Goal: Navigation & Orientation: Find specific page/section

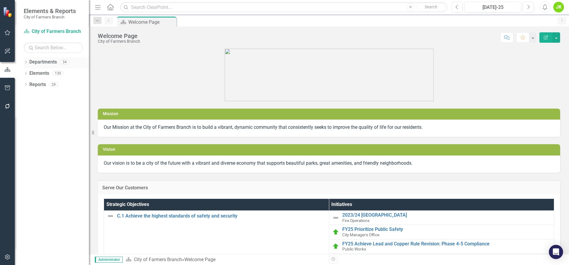
click at [27, 61] on icon "Dropdown" at bounding box center [26, 62] width 4 height 3
click at [30, 73] on icon at bounding box center [28, 72] width 1 height 3
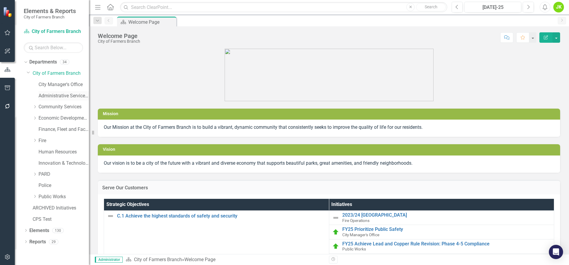
click at [63, 97] on link "Administrative Services & Communications" at bounding box center [64, 96] width 50 height 7
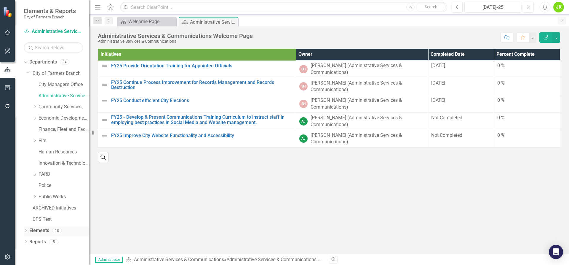
click at [26, 229] on icon "Dropdown" at bounding box center [26, 230] width 4 height 3
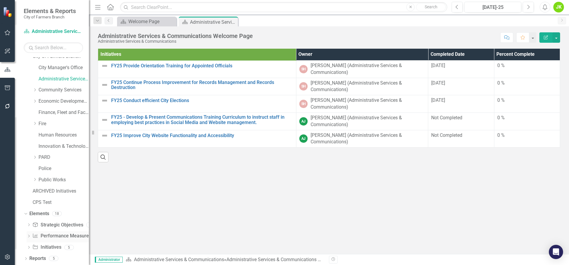
click at [54, 235] on link "Performance Measure Performance Measures" at bounding box center [61, 235] width 59 height 7
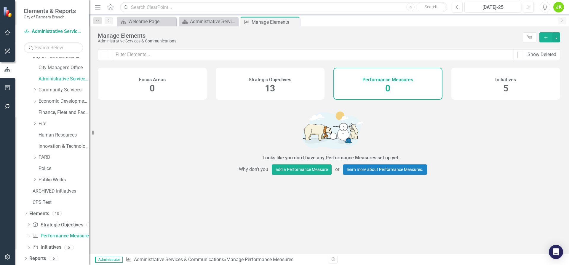
click at [438, 120] on div "Looks like you don't have any Performance Measures set up yet. Why don't you ad…" at bounding box center [331, 141] width 467 height 77
click at [71, 89] on link "Community Services" at bounding box center [64, 90] width 50 height 7
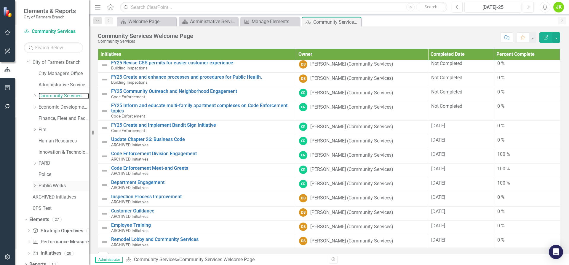
scroll to position [17, 0]
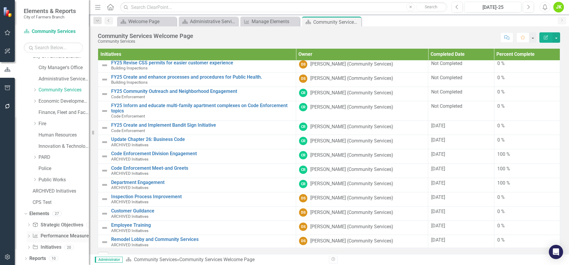
click at [58, 233] on link "Performance Measure Performance Measures" at bounding box center [61, 235] width 59 height 7
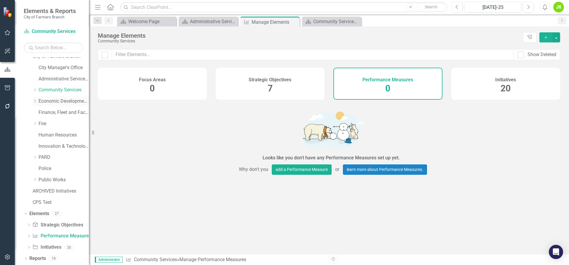
click at [53, 101] on link "Economic Development, Tourism & Planning" at bounding box center [64, 101] width 50 height 7
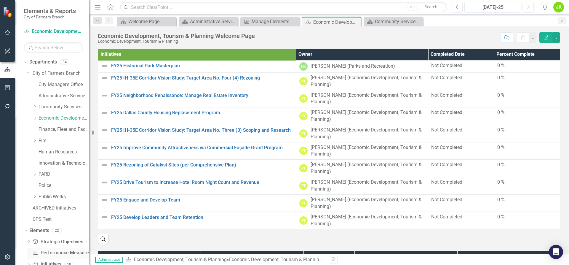
click at [60, 254] on link "Performance Measure Performance Measures" at bounding box center [61, 252] width 59 height 7
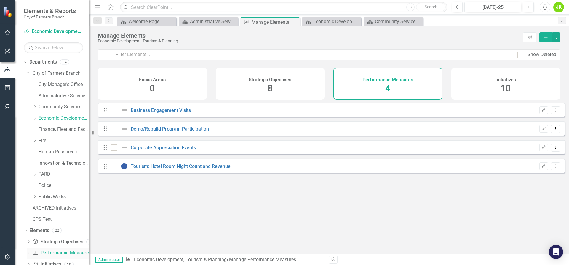
checkbox input "false"
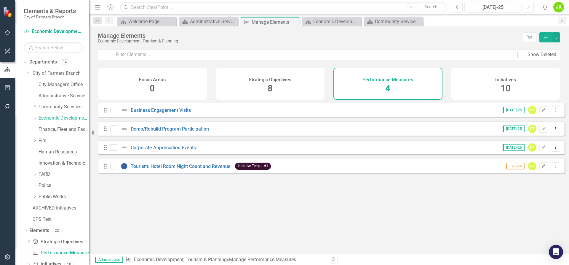
click at [252, 206] on div "Looks like you don't have any Performance Measures set up yet. Why don't you ad…" at bounding box center [331, 171] width 467 height 136
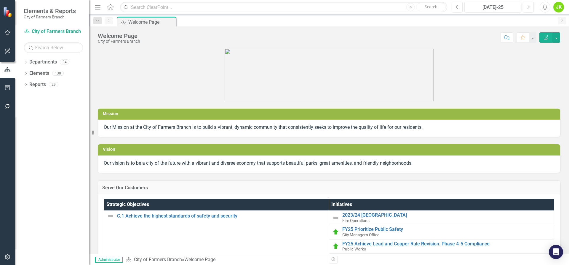
click at [449, 58] on p at bounding box center [329, 75] width 463 height 52
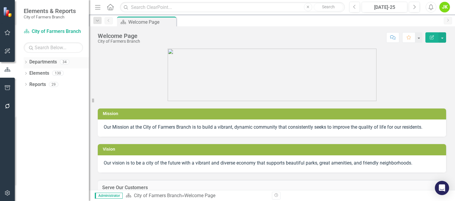
click at [27, 61] on icon "Dropdown" at bounding box center [26, 62] width 4 height 3
click at [30, 74] on icon "Dropdown" at bounding box center [29, 73] width 4 height 4
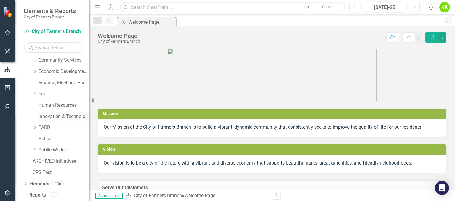
scroll to position [47, 0]
click at [24, 182] on div "Dropdown" at bounding box center [26, 184] width 4 height 5
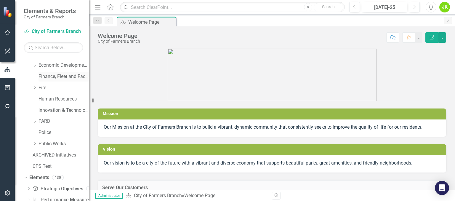
scroll to position [21, 0]
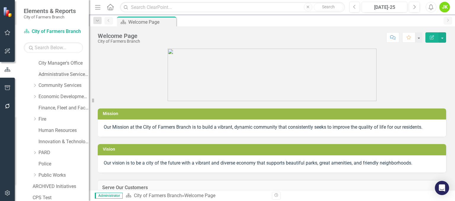
click at [58, 76] on link "Administrative Services & Communications" at bounding box center [64, 74] width 50 height 7
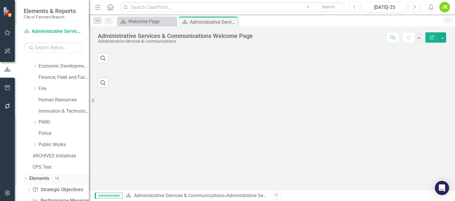
scroll to position [81, 0]
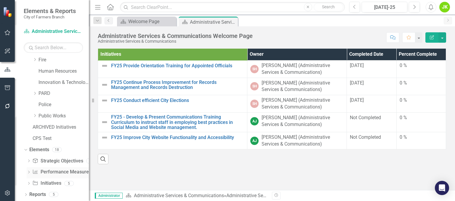
click at [59, 170] on link "Performance Measure Performance Measures" at bounding box center [61, 172] width 59 height 7
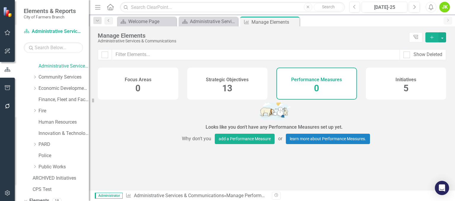
scroll to position [59, 0]
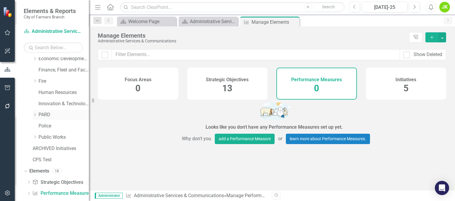
click at [37, 114] on div "Dropdown" at bounding box center [36, 114] width 6 height 5
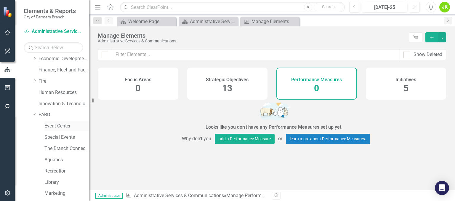
click at [54, 126] on link "Event Center" at bounding box center [66, 126] width 44 height 7
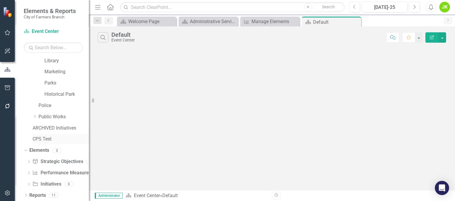
scroll to position [181, 0]
click at [52, 172] on link "Performance Measure Performance Measures" at bounding box center [61, 172] width 59 height 7
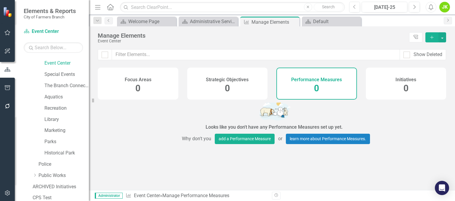
scroll to position [63, 0]
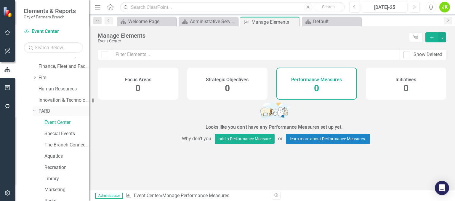
click at [35, 109] on icon "Dropdown" at bounding box center [35, 110] width 4 height 4
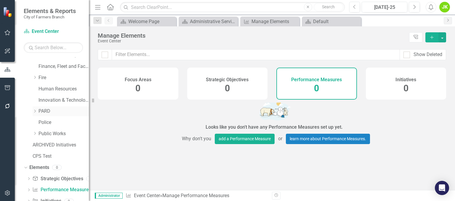
click at [50, 110] on link "PARD" at bounding box center [64, 111] width 50 height 7
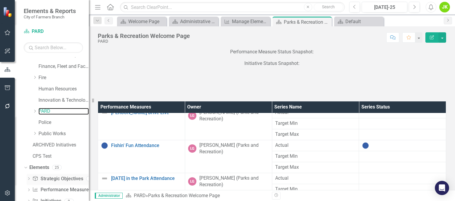
scroll to position [89, 0]
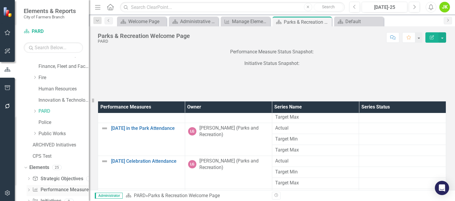
click at [57, 188] on link "Performance Measure Performance Measures" at bounding box center [61, 189] width 59 height 7
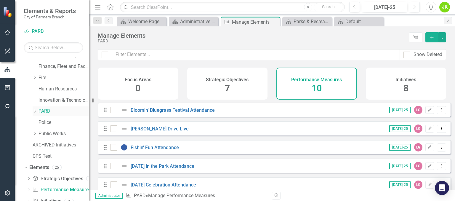
click at [36, 109] on icon "Dropdown" at bounding box center [35, 111] width 4 height 4
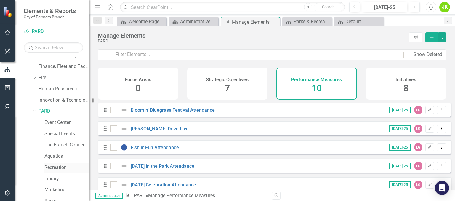
click at [53, 166] on link "Recreation" at bounding box center [66, 167] width 44 height 7
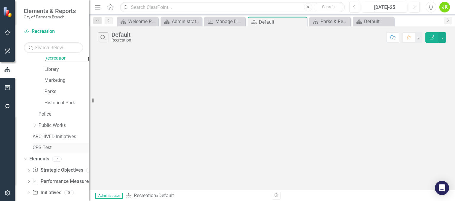
scroll to position [181, 0]
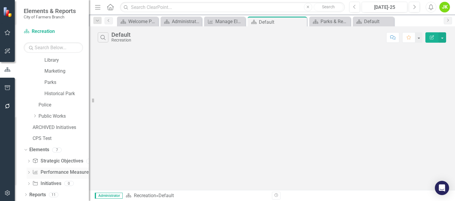
click at [58, 173] on link "Performance Measure Performance Measures" at bounding box center [61, 172] width 59 height 7
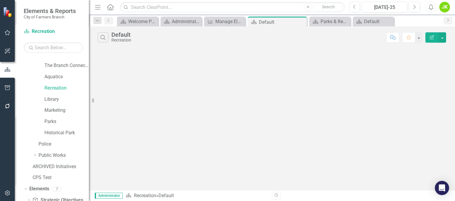
scroll to position [152, 0]
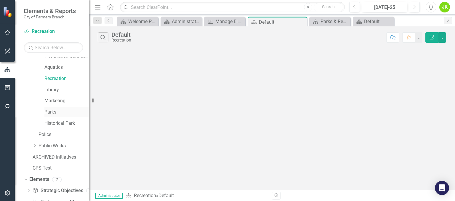
click at [62, 112] on link "Parks" at bounding box center [66, 112] width 44 height 7
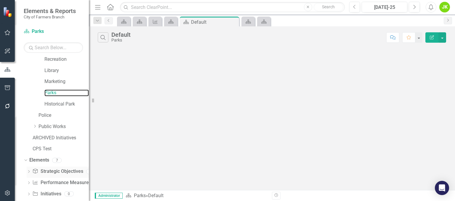
scroll to position [181, 0]
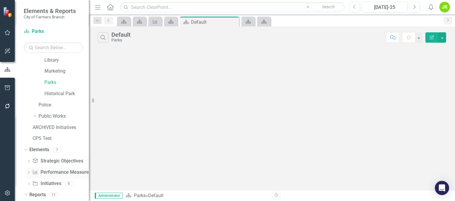
click at [56, 174] on link "Performance Measure Performance Measures" at bounding box center [61, 172] width 59 height 7
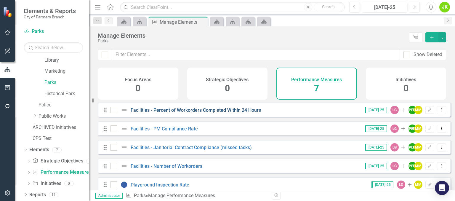
click at [192, 113] on link "Facilities - Percent of Workorders Completed Within 24 Hours" at bounding box center [196, 110] width 130 height 6
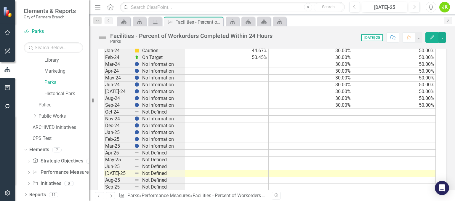
scroll to position [340, 0]
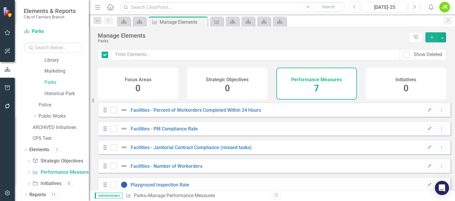
checkbox input "false"
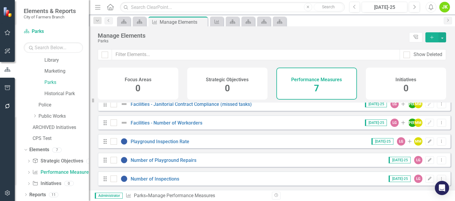
scroll to position [47, 0]
click at [162, 143] on link "Playground Inspection Rate" at bounding box center [160, 142] width 59 height 6
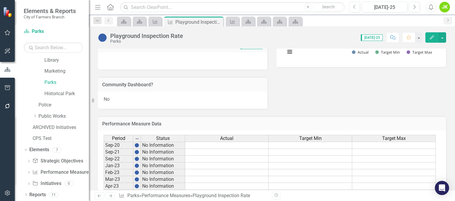
scroll to position [347, 0]
